Goal: Transaction & Acquisition: Purchase product/service

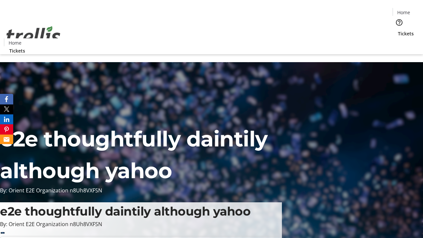
click at [398, 30] on span "Tickets" at bounding box center [406, 33] width 16 height 7
